Goal: Task Accomplishment & Management: Complete application form

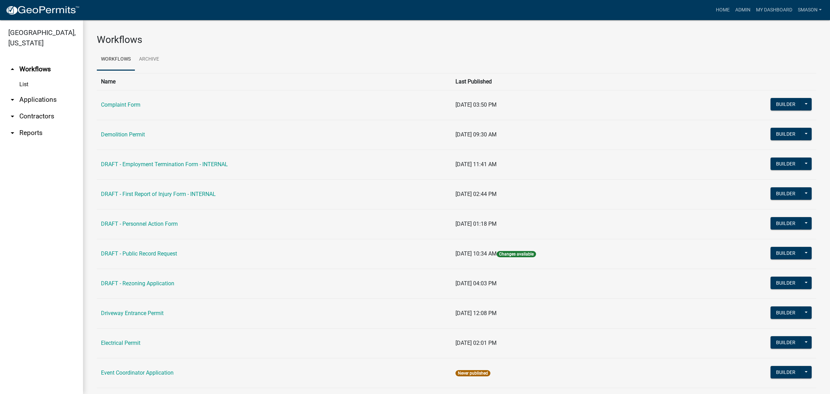
click at [52, 108] on link "arrow_drop_down Applications" at bounding box center [41, 99] width 83 height 17
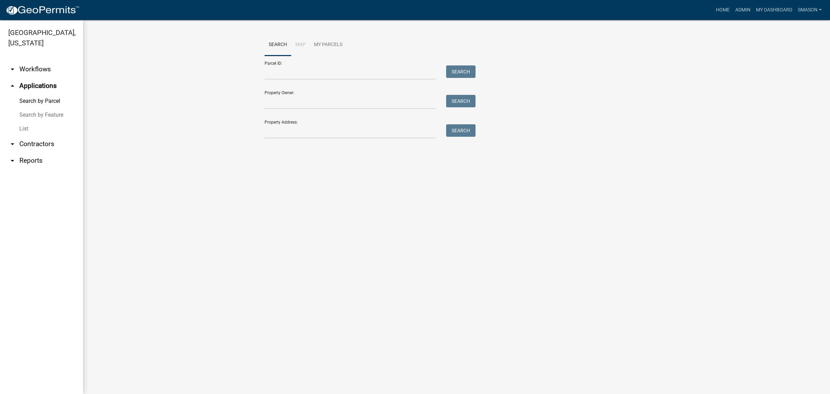
click at [26, 136] on link "List" at bounding box center [41, 129] width 83 height 14
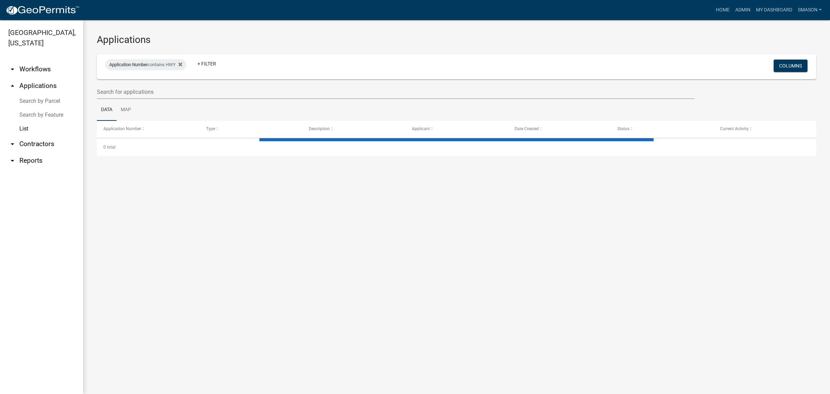
select select "3: 100"
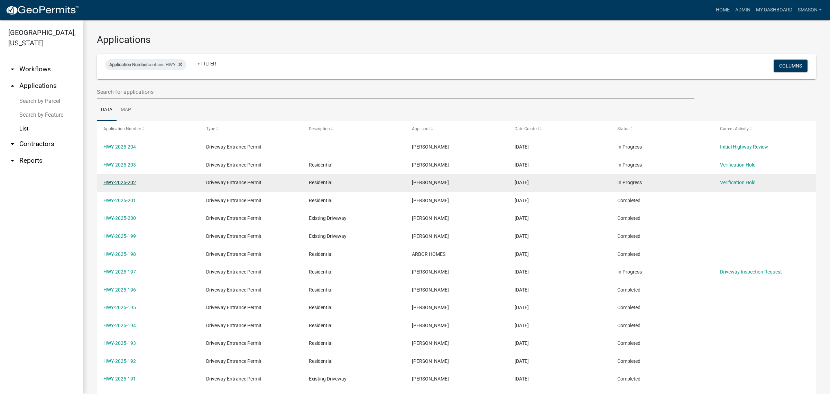
click at [132, 185] on link "HWY-2025-202" at bounding box center [119, 182] width 33 height 6
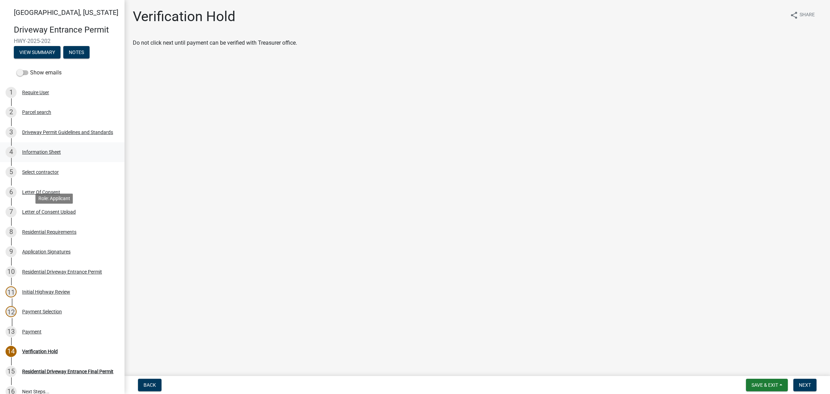
click at [49, 154] on div "Information Sheet" at bounding box center [41, 151] width 39 height 5
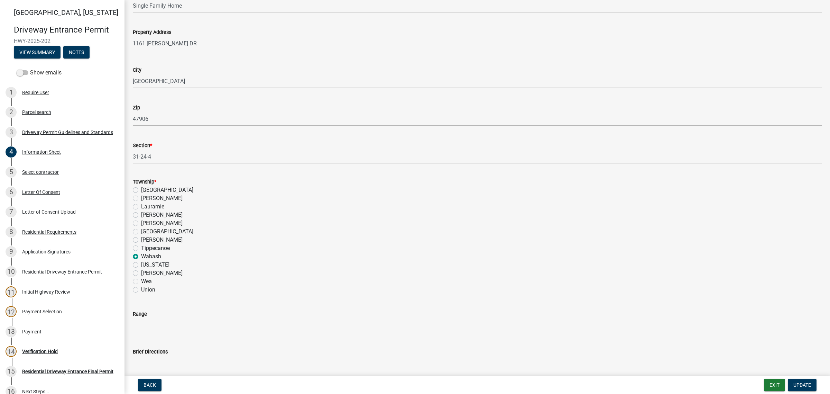
scroll to position [216, 0]
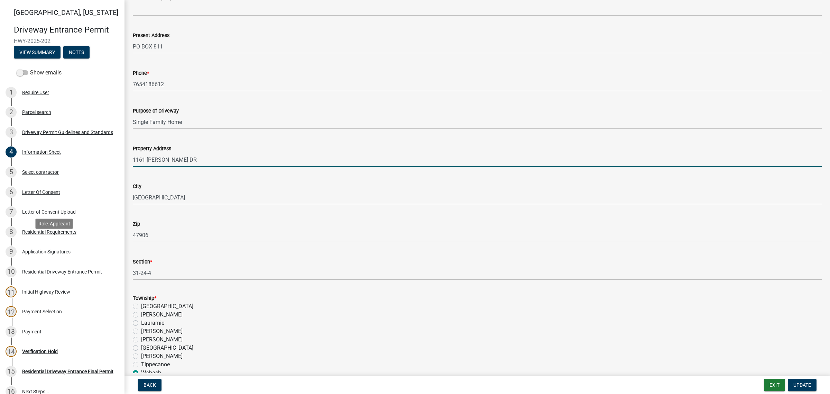
drag, startPoint x: 199, startPoint y: 252, endPoint x: 162, endPoint y: 243, distance: 38.4
click at [117, 246] on div "[GEOGRAPHIC_DATA][US_STATE] Entrance Permit HWY-2025-202 View Summary Notes Sho…" at bounding box center [415, 197] width 830 height 394
click at [214, 167] on input "1161 [PERSON_NAME] DR" at bounding box center [477, 160] width 689 height 14
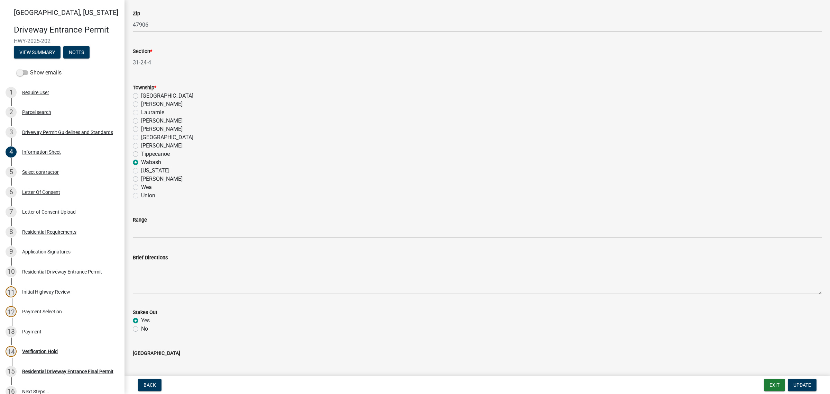
scroll to position [432, 0]
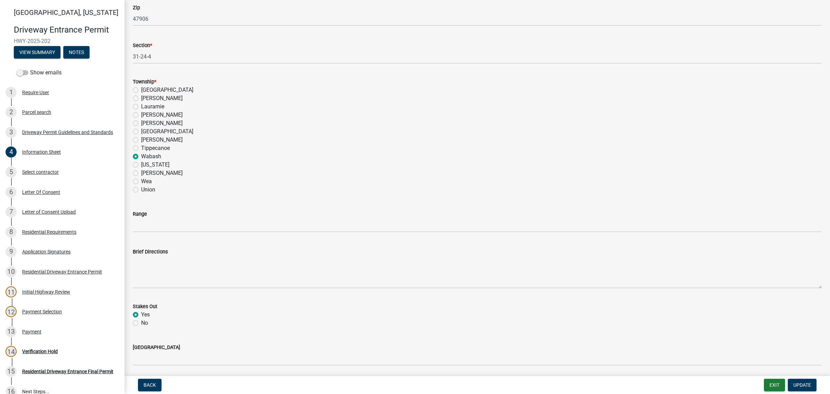
type input "[STREET_ADDRESS][PERSON_NAME][PERSON_NAME][PERSON_NAME]"
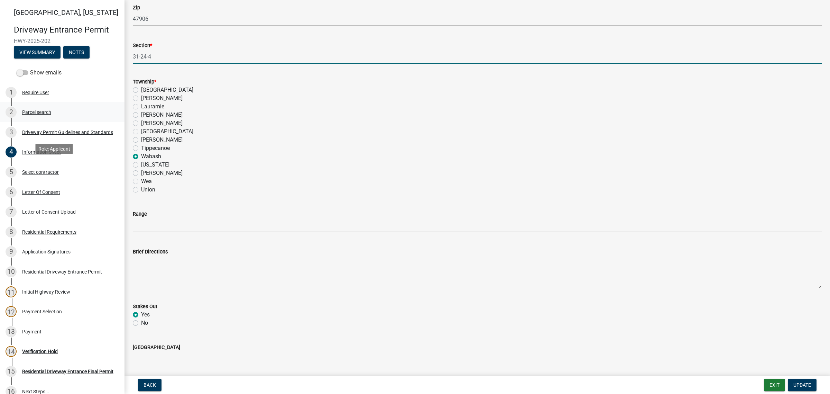
drag, startPoint x: 176, startPoint y: 177, endPoint x: 75, endPoint y: 181, distance: 101.4
click at [75, 181] on div "[GEOGRAPHIC_DATA][US_STATE] Entrance Permit HWY-2025-202 View Summary Notes Sho…" at bounding box center [415, 197] width 830 height 394
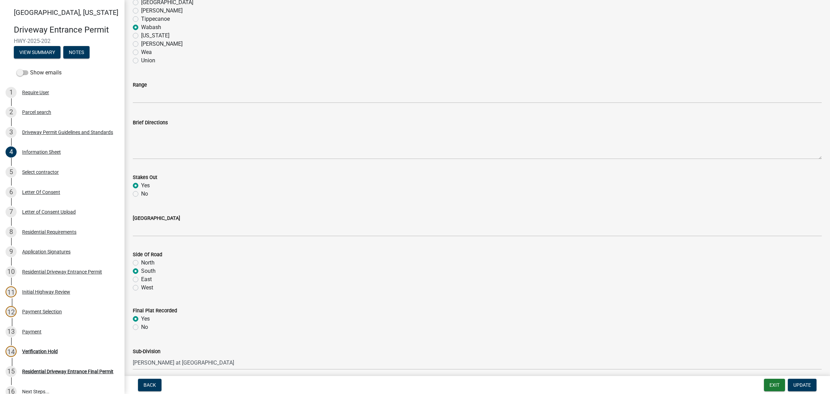
scroll to position [605, 0]
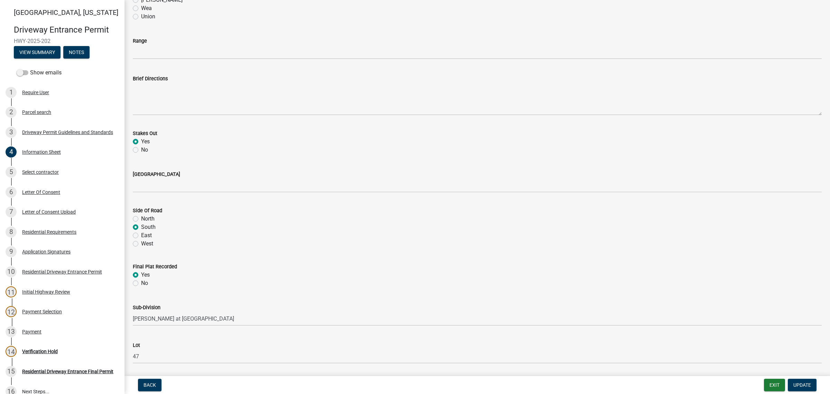
type input "25-24-5"
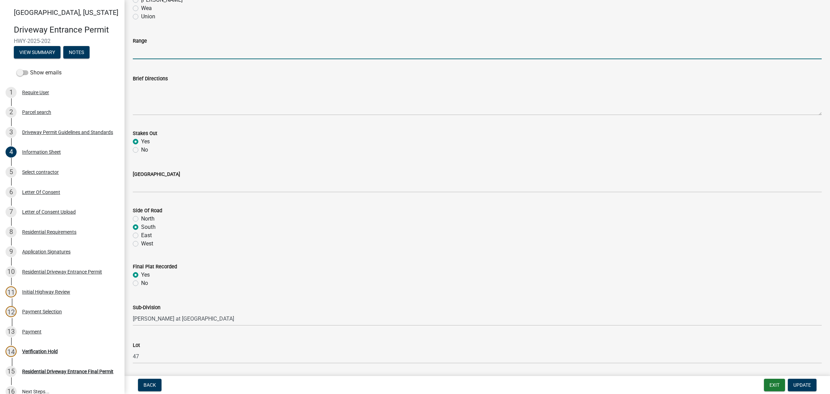
click at [165, 59] on input "Range" at bounding box center [477, 52] width 689 height 14
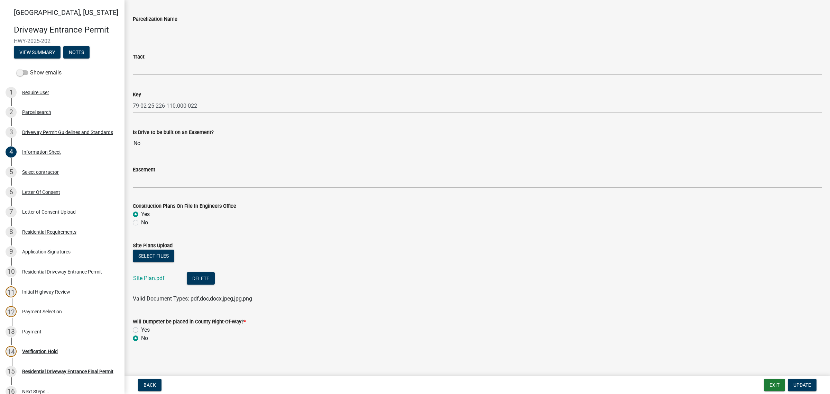
scroll to position [994, 0]
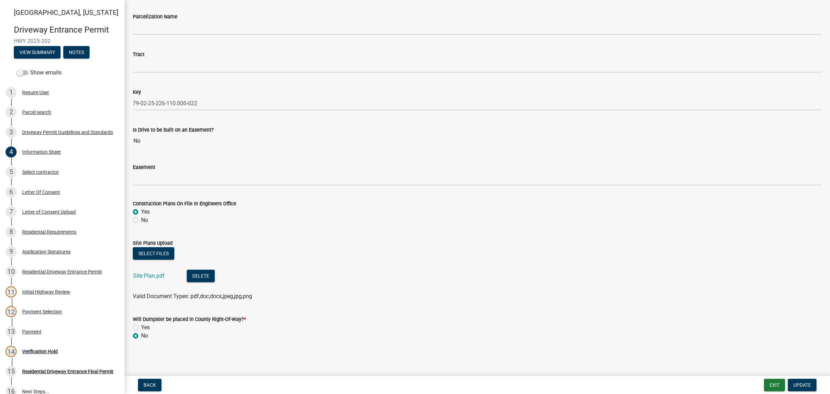
type input "5"
click at [805, 383] on span "Update" at bounding box center [802, 385] width 18 height 6
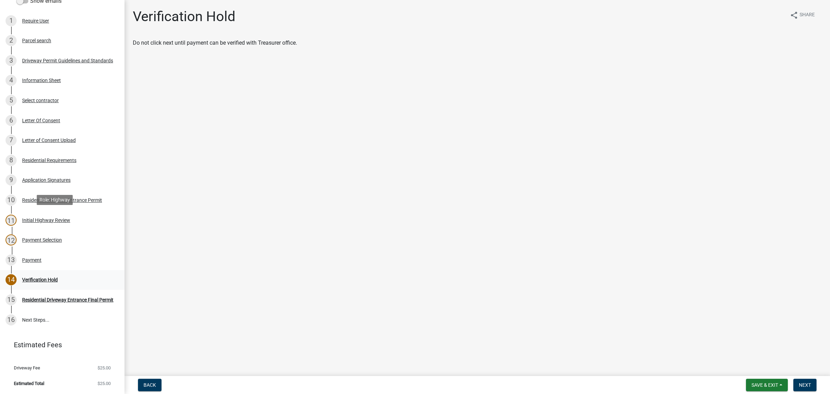
scroll to position [173, 0]
click at [71, 177] on div "Application Signatures" at bounding box center [46, 179] width 48 height 5
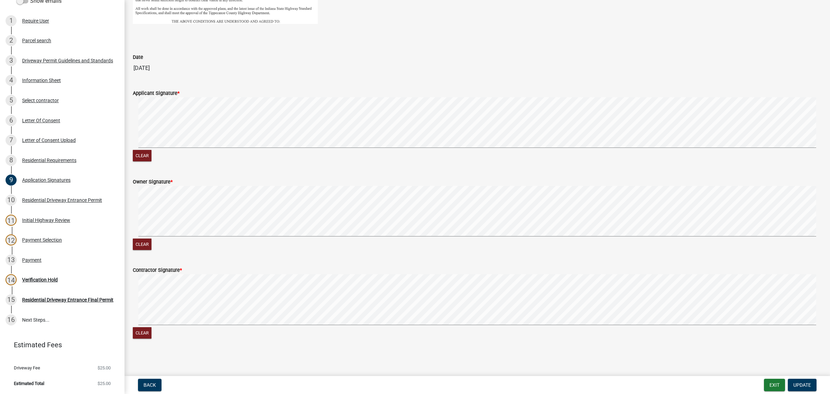
scroll to position [360, 0]
click at [63, 138] on div "Letter of Consent Upload" at bounding box center [49, 140] width 54 height 5
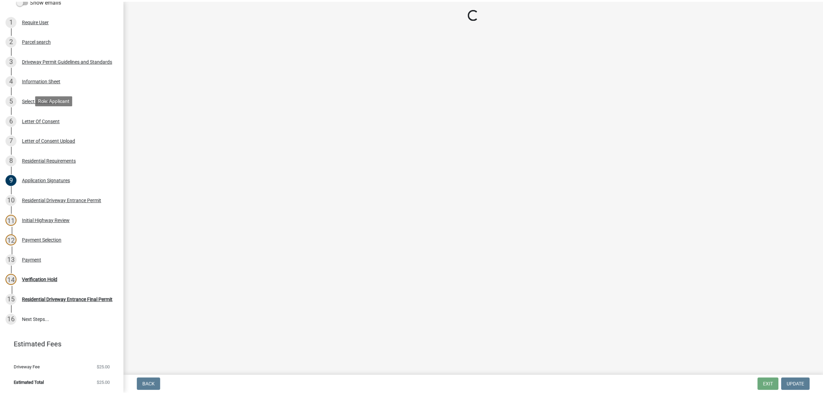
scroll to position [0, 0]
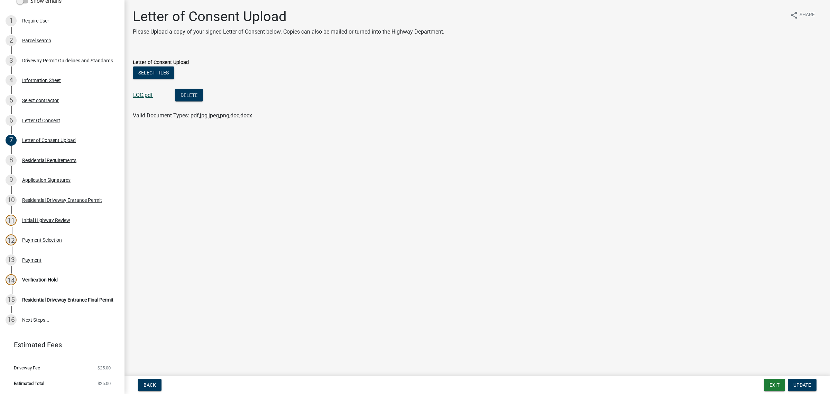
click at [153, 98] on link "LOC.pdf" at bounding box center [143, 95] width 20 height 7
click at [51, 118] on div "Letter Of Consent" at bounding box center [41, 120] width 38 height 5
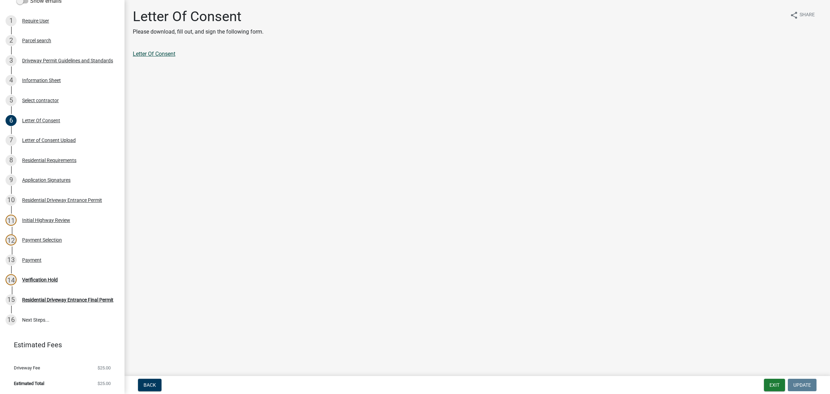
click at [166, 57] on link "Letter Of Consent" at bounding box center [154, 53] width 43 height 7
click at [42, 262] on div "Payment" at bounding box center [31, 259] width 19 height 5
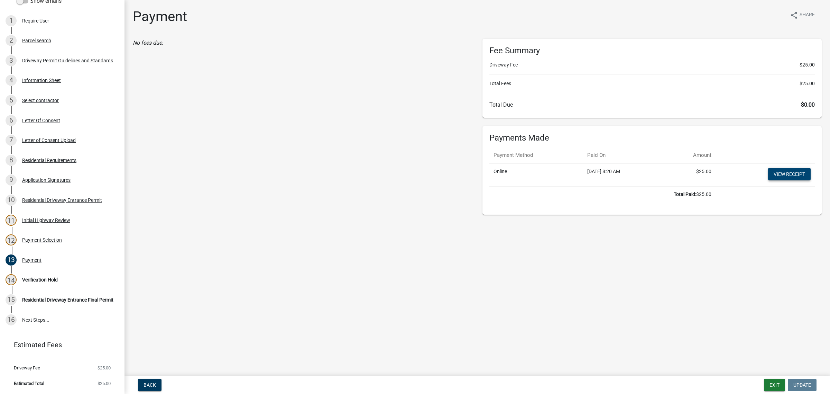
click at [782, 180] on link "View receipt" at bounding box center [789, 174] width 43 height 12
click at [53, 282] on div "Verification Hold" at bounding box center [40, 279] width 36 height 5
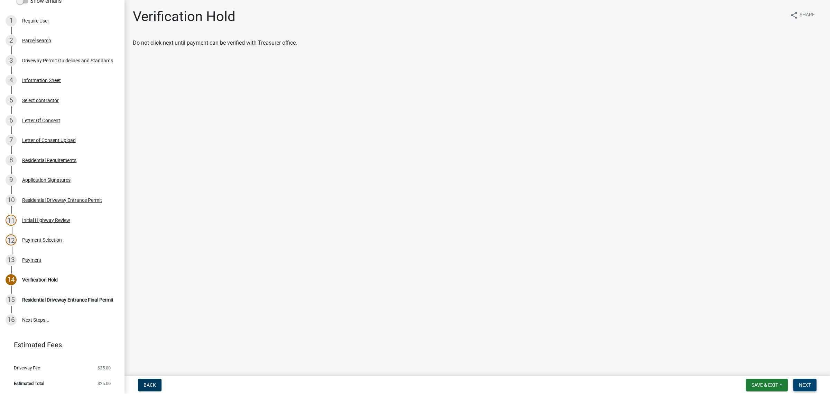
click at [799, 382] on span "Next" at bounding box center [805, 385] width 12 height 6
